Goal: Task Accomplishment & Management: Use online tool/utility

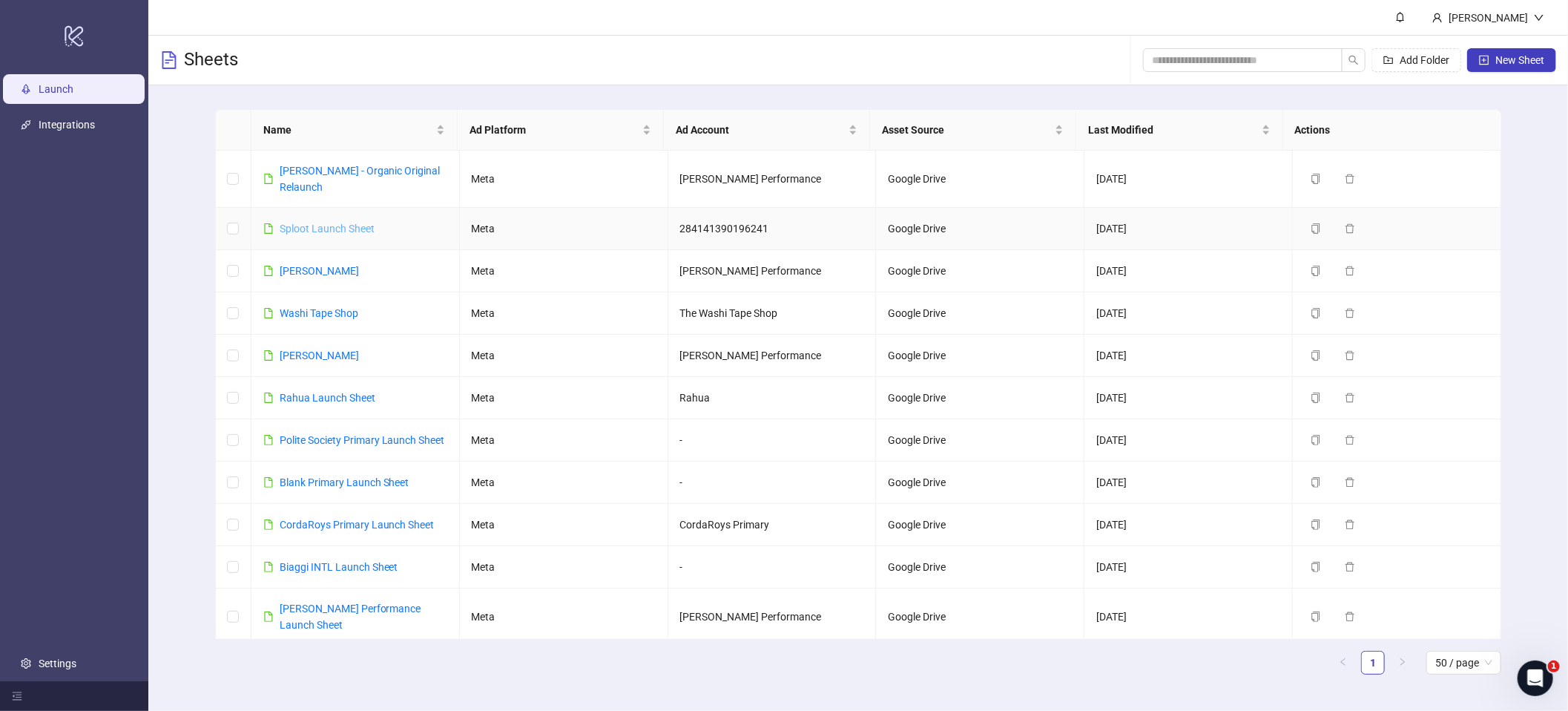
click at [341, 223] on link "Sploot Launch Sheet" at bounding box center [327, 229] width 95 height 12
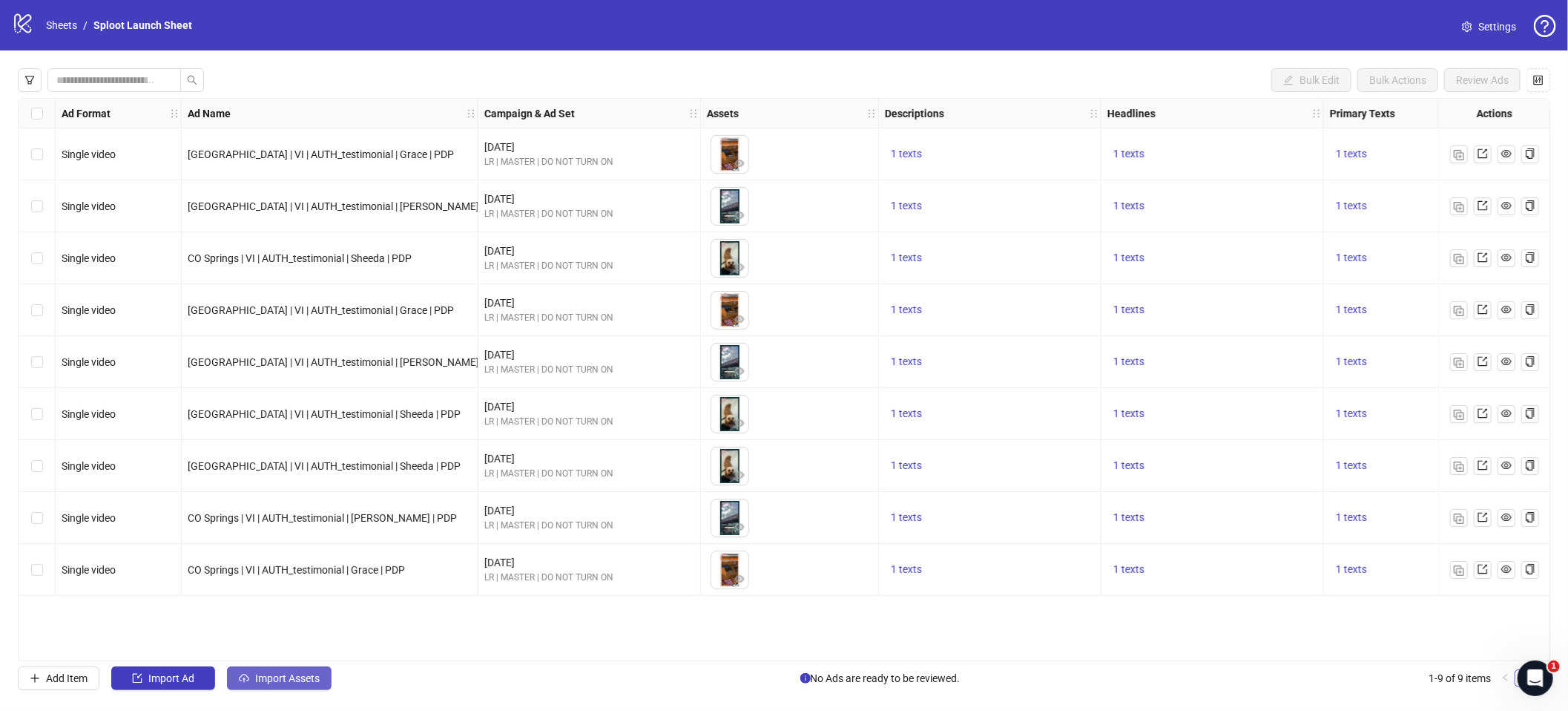
click at [282, 678] on span "Import Assets" at bounding box center [287, 678] width 64 height 12
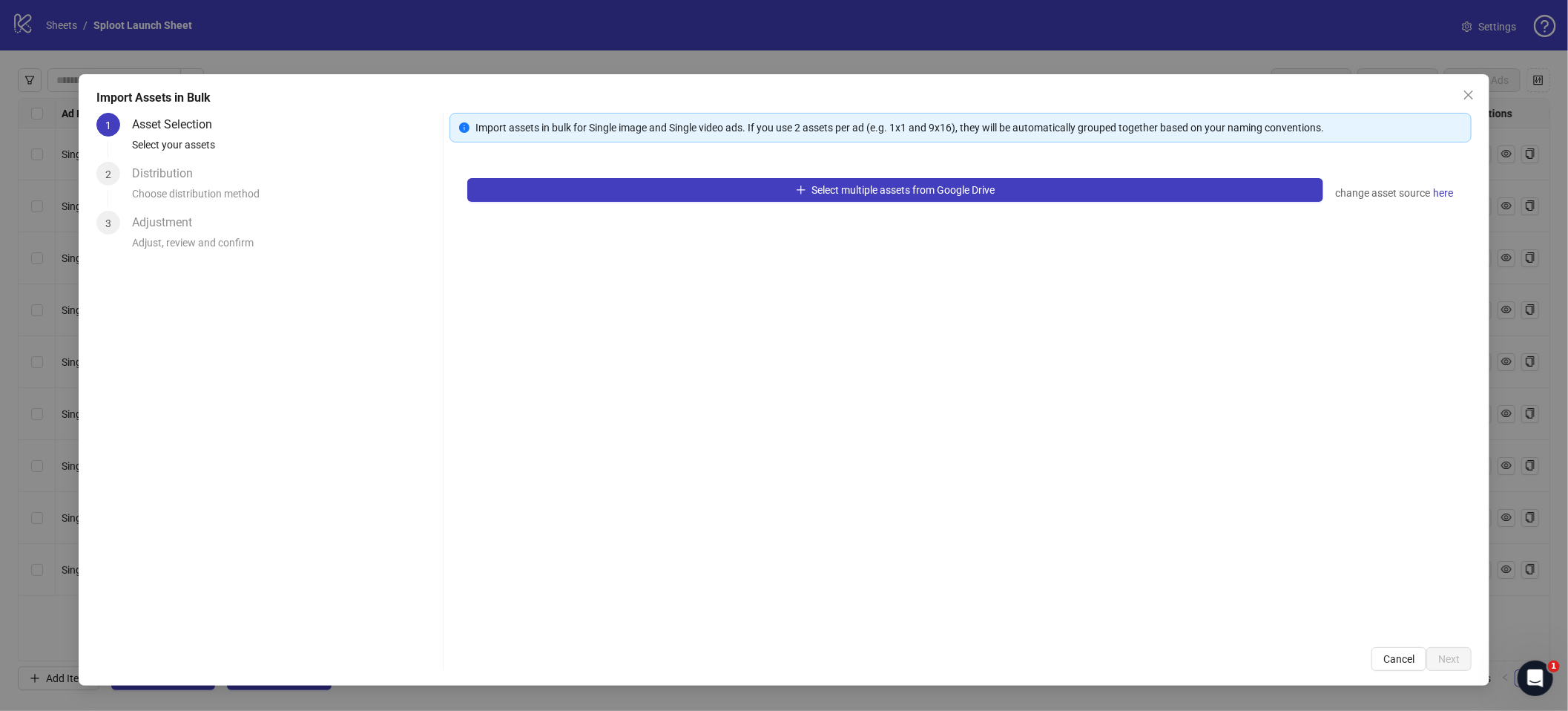
click at [707, 206] on div "Select multiple assets from Google Drive change asset source here" at bounding box center [960, 395] width 1022 height 469
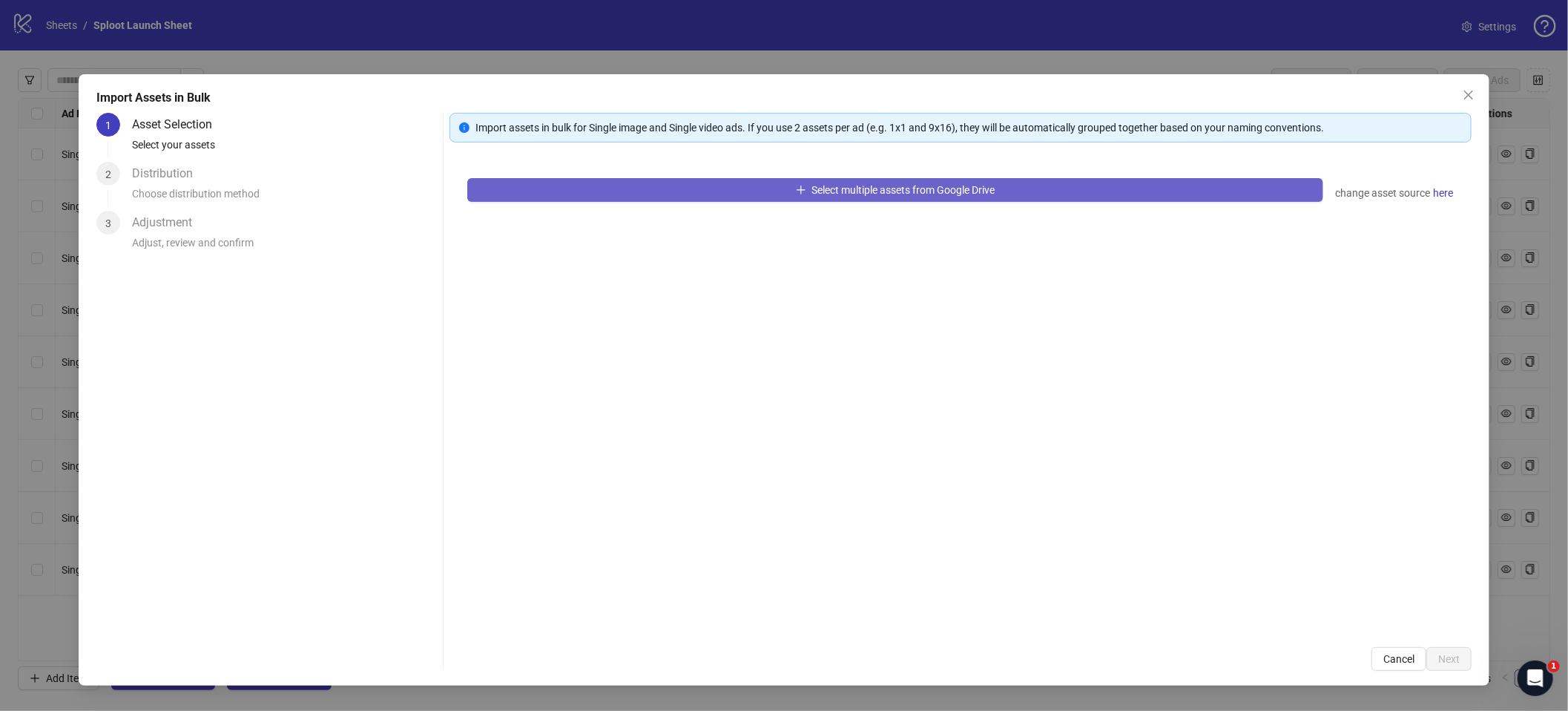
click at [705, 194] on button "Select multiple assets from Google Drive" at bounding box center [895, 190] width 856 height 24
